Goal: Ask a question

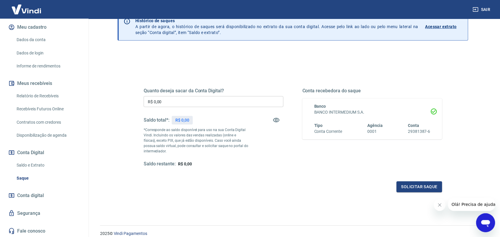
scroll to position [56, 0]
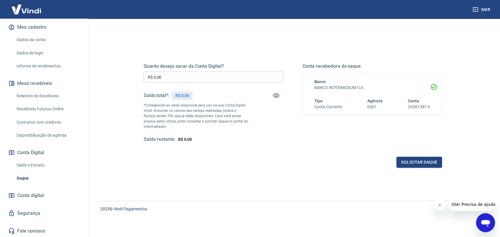
click at [33, 228] on link "Fale conosco" at bounding box center [44, 231] width 74 height 13
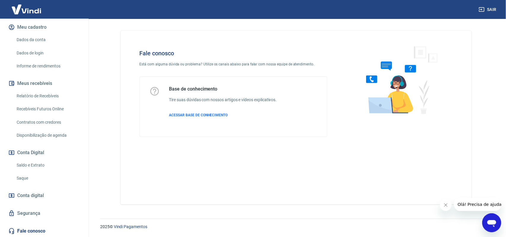
click at [487, 223] on icon "Abrir janela de mensagens" at bounding box center [491, 223] width 9 height 7
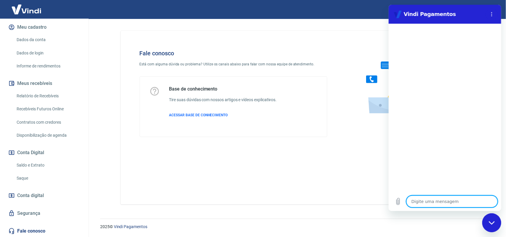
click at [429, 202] on textarea at bounding box center [451, 202] width 91 height 12
type textarea "m"
type textarea "x"
type textarea "ma"
type textarea "x"
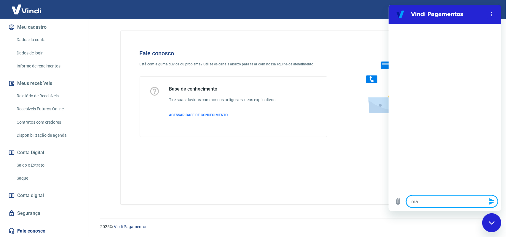
type textarea "maq"
type textarea "x"
type textarea "maqu"
type textarea "x"
type textarea "maqui"
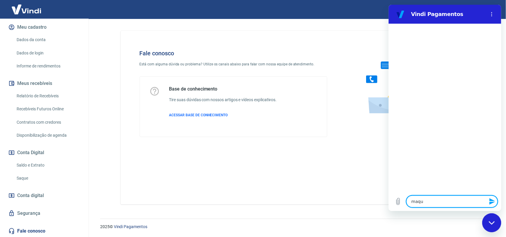
type textarea "x"
type textarea "maquin"
type textarea "x"
type textarea "maquini"
type textarea "x"
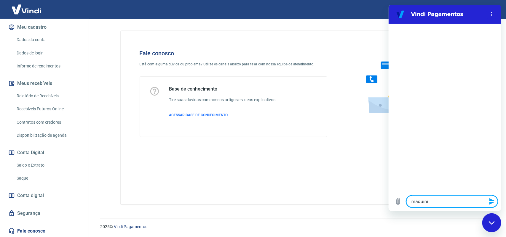
type textarea "maquinin"
type textarea "x"
type textarea "maquininh"
type textarea "x"
type textarea "maquininha"
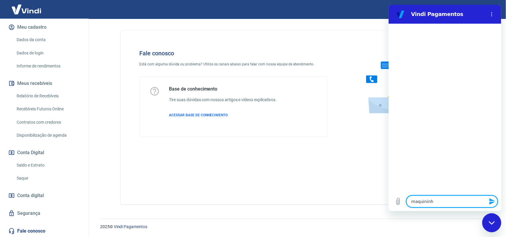
type textarea "x"
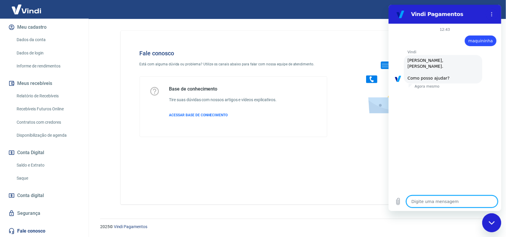
scroll to position [15, 0]
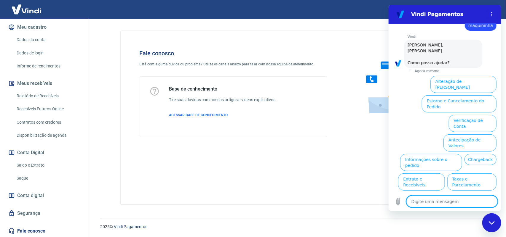
type textarea "o"
type textarea "x"
type textarea "ou"
type textarea "x"
type textarea "out"
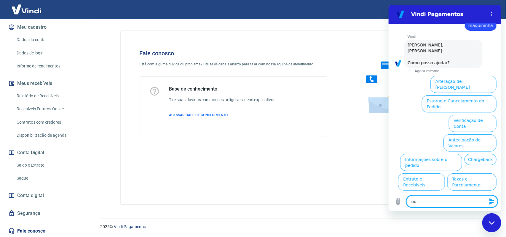
type textarea "x"
type textarea "outr"
type textarea "x"
type textarea "outro"
type textarea "x"
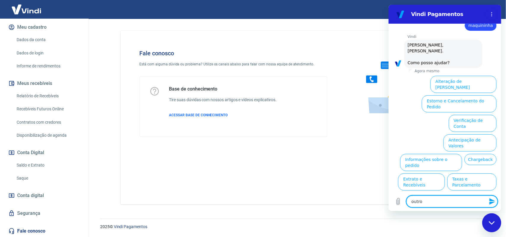
type textarea "outros"
type textarea "x"
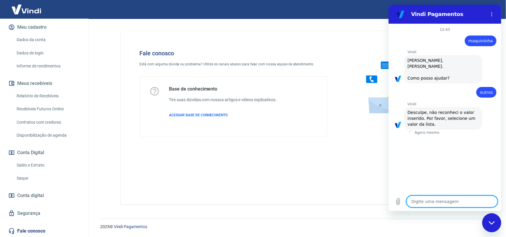
type textarea "x"
click at [434, 201] on textarea at bounding box center [451, 202] width 91 height 12
type textarea "?"
type textarea "x"
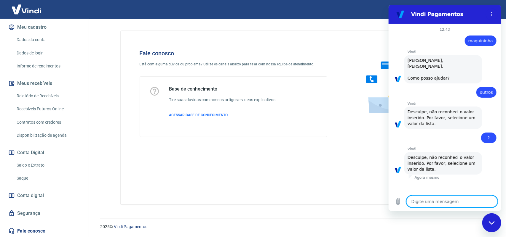
click at [37, 233] on link "Fale conosco" at bounding box center [44, 231] width 74 height 13
click at [418, 201] on textarea at bounding box center [451, 202] width 91 height 12
drag, startPoint x: 493, startPoint y: 223, endPoint x: 492, endPoint y: 216, distance: 7.4
click at [493, 221] on icon "Fechar janela de mensagens" at bounding box center [491, 223] width 6 height 4
type textarea "x"
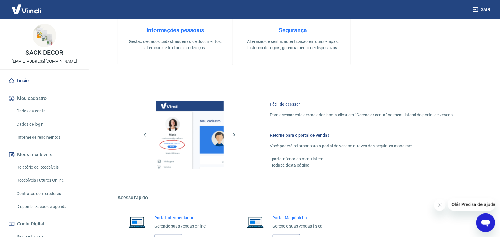
scroll to position [225, 0]
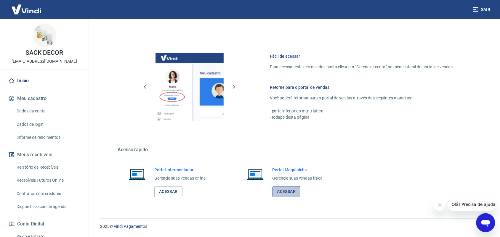
click at [281, 193] on link "Acessar" at bounding box center [287, 192] width 28 height 11
